Goal: Transaction & Acquisition: Subscribe to service/newsletter

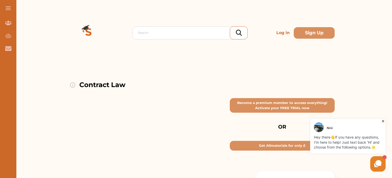
click at [9, 10] on button at bounding box center [8, 8] width 16 height 16
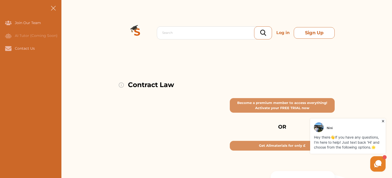
click at [313, 32] on button "Sign Up" at bounding box center [314, 33] width 41 height 12
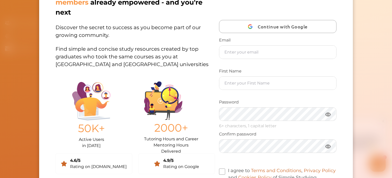
scroll to position [98, 0]
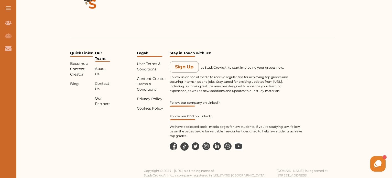
scroll to position [584, 0]
